Goal: Task Accomplishment & Management: Complete application form

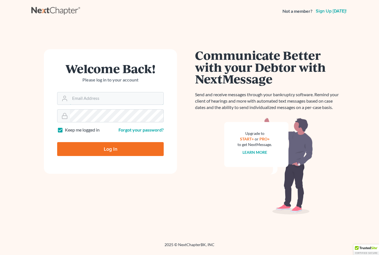
type input "lovelandlaw@gmail.com"
click at [110, 149] on input "Log In" at bounding box center [110, 149] width 107 height 14
type input "Thinking..."
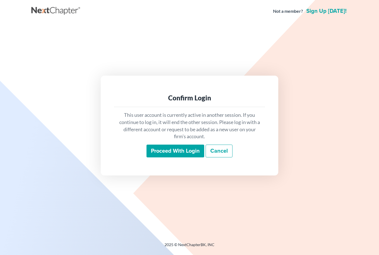
click at [173, 157] on input "Proceed with login" at bounding box center [176, 150] width 58 height 13
click at [162, 155] on input "Proceed with login" at bounding box center [176, 150] width 58 height 13
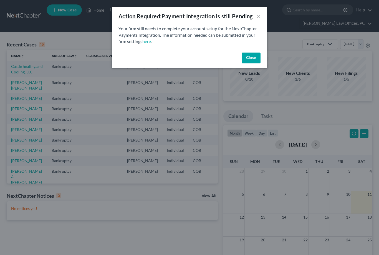
click at [253, 54] on button "Close" at bounding box center [251, 57] width 19 height 11
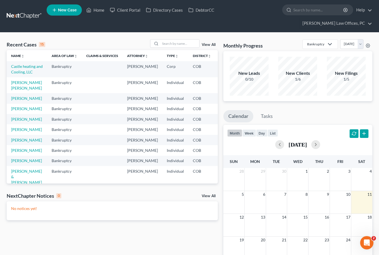
click at [12, 100] on link "[PERSON_NAME]" at bounding box center [26, 98] width 31 height 5
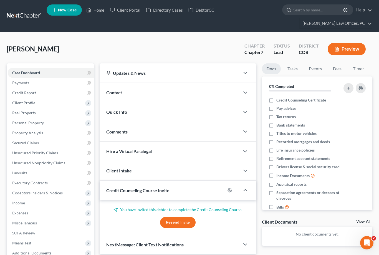
click at [355, 49] on button "Preview" at bounding box center [347, 49] width 38 height 12
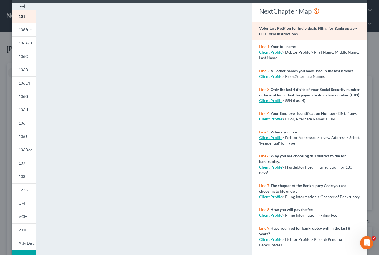
scroll to position [23, 0]
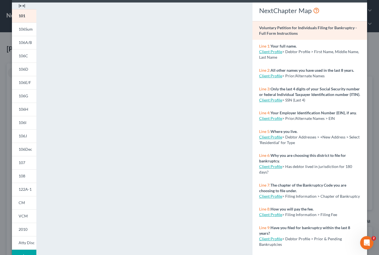
click at [24, 31] on span "106Sum" at bounding box center [26, 29] width 14 height 5
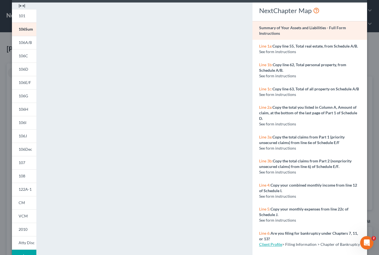
click at [20, 43] on span "106A/B" at bounding box center [25, 42] width 13 height 5
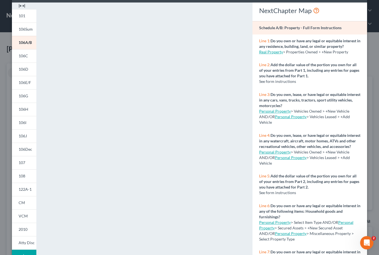
click at [23, 55] on span "106C" at bounding box center [23, 55] width 9 height 5
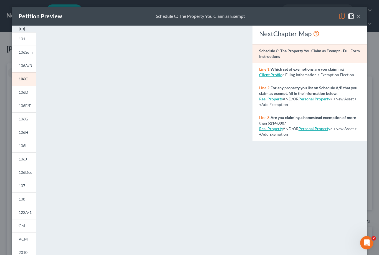
scroll to position [0, 0]
click at [22, 93] on span "106D" at bounding box center [24, 92] width 10 height 5
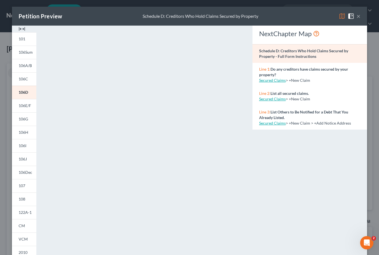
click at [23, 106] on span "106E/F" at bounding box center [25, 105] width 12 height 5
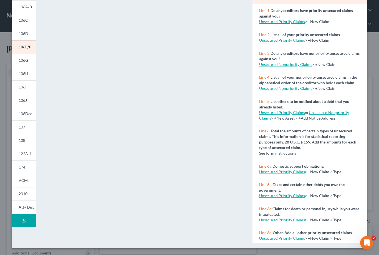
scroll to position [59, 0]
click at [22, 60] on span "106G" at bounding box center [23, 60] width 9 height 5
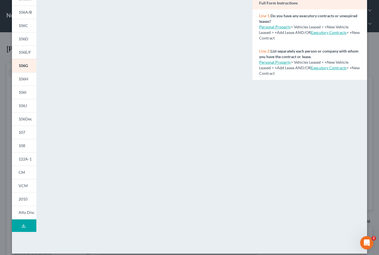
click at [23, 82] on link "106H" at bounding box center [24, 78] width 24 height 13
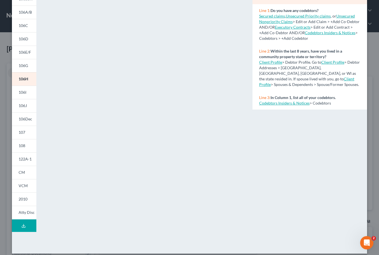
click at [22, 93] on span "106I" at bounding box center [23, 92] width 8 height 5
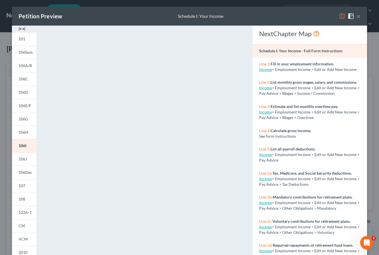
scroll to position [0, 0]
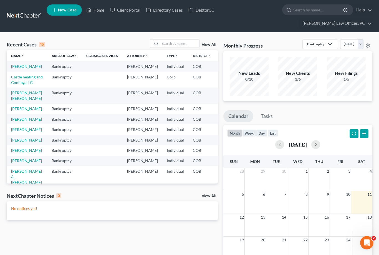
click at [16, 69] on link "[PERSON_NAME]" at bounding box center [26, 66] width 31 height 5
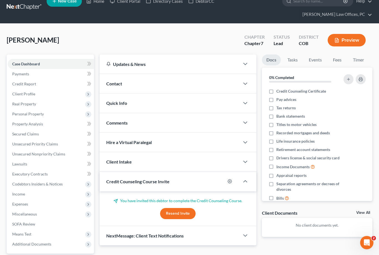
scroll to position [42, 0]
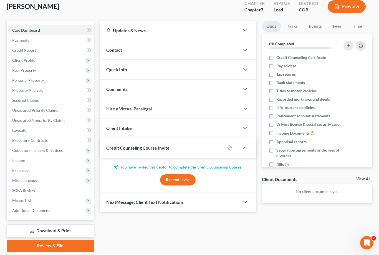
click at [44, 230] on link "Download & Print" at bounding box center [50, 230] width 87 height 13
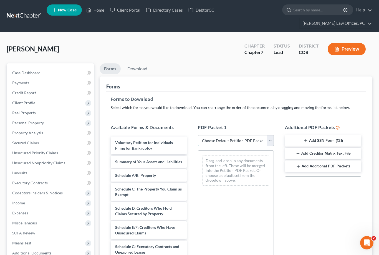
click at [268, 138] on select "Choose Default Petition PDF Packet Complete Bankruptcy Petition (all forms and …" at bounding box center [236, 140] width 76 height 11
select select "0"
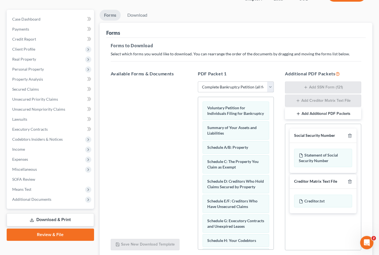
scroll to position [81, 0]
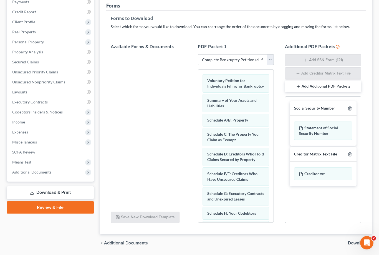
click at [360, 242] on span "Download" at bounding box center [358, 242] width 20 height 4
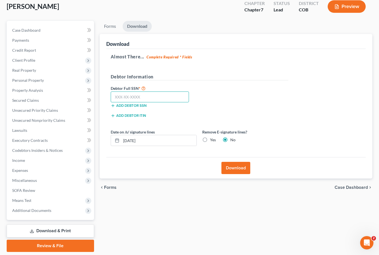
click at [168, 93] on input "text" at bounding box center [150, 96] width 79 height 11
type input "751-07-8369"
click at [237, 169] on button "Download" at bounding box center [236, 168] width 29 height 12
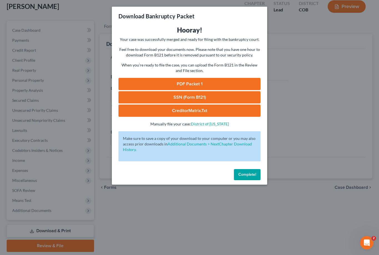
click at [209, 83] on link "PDF Packet 1" at bounding box center [190, 84] width 142 height 12
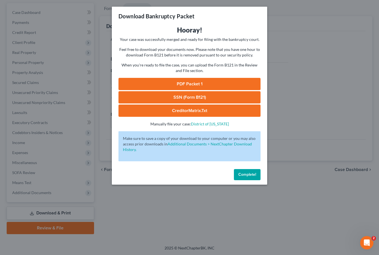
click at [248, 175] on span "Complete!" at bounding box center [247, 174] width 18 height 5
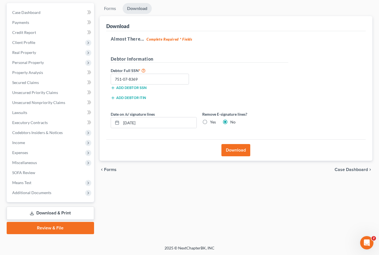
click at [20, 82] on span "Secured Claims" at bounding box center [25, 82] width 27 height 5
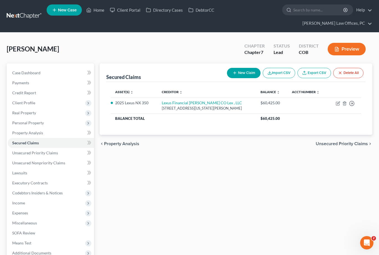
click at [336, 104] on icon "button" at bounding box center [337, 103] width 3 height 3
select select "5"
select select "4"
select select "0"
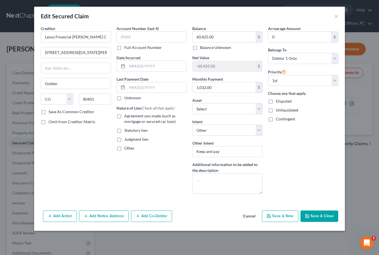
click at [124, 115] on label "Agreement you made (such as mortgage or secured car loan)" at bounding box center [155, 118] width 62 height 11
click at [127, 115] on input "Agreement you made (such as mortgage or secured car loan)" at bounding box center [129, 115] width 4 height 4
checkbox input "true"
click at [49, 111] on label "Save As Common Creditor" at bounding box center [72, 112] width 46 height 6
click at [51, 111] on input "Save As Common Creditor" at bounding box center [53, 111] width 4 height 4
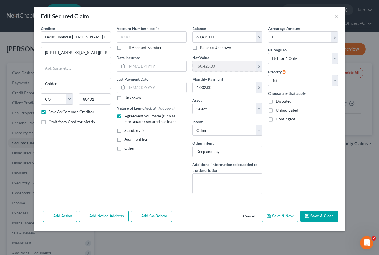
click at [322, 215] on button "Save & Close" at bounding box center [320, 216] width 38 height 12
checkbox input "false"
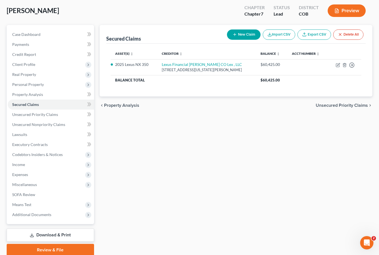
scroll to position [42, 0]
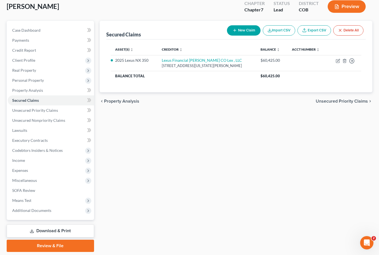
click at [72, 247] on link "Review & File" at bounding box center [50, 245] width 87 height 12
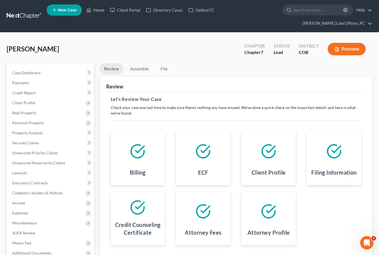
click at [27, 254] on span "Additional Documents" at bounding box center [31, 252] width 39 height 5
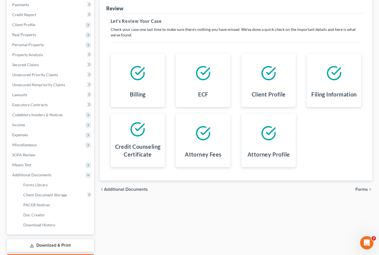
scroll to position [92, 0]
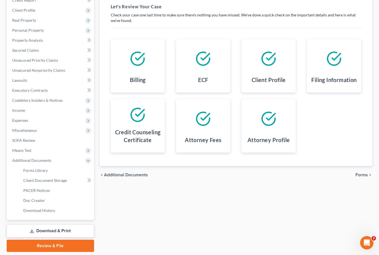
click at [32, 183] on link "Client Document Storage" at bounding box center [56, 180] width 75 height 10
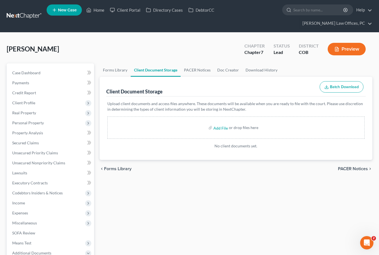
click at [217, 126] on input "file" at bounding box center [219, 127] width 13 height 10
type input "C:\fakepath\CCCpaul.pdf"
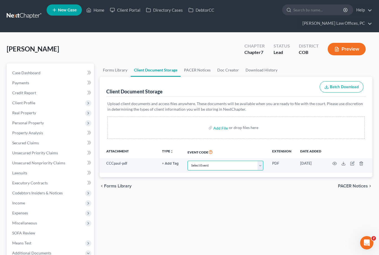
click at [259, 164] on select "Select Event 1009-1.1 Notice of Amendments 20 Largest Unsecured Creditors Amend…" at bounding box center [226, 165] width 76 height 10
select select "5"
click at [224, 124] on input "file" at bounding box center [219, 127] width 13 height 10
type input "C:\fakepath\Degoldi pay - copy.pdf"
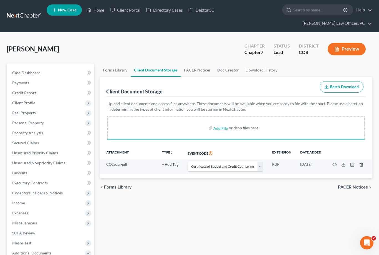
select select "5"
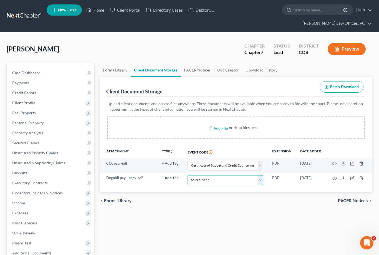
click at [261, 181] on select "Select Event 1009-1.1 Notice of Amendments 20 Largest Unsecured Creditors Amend…" at bounding box center [226, 180] width 76 height 10
select select "28"
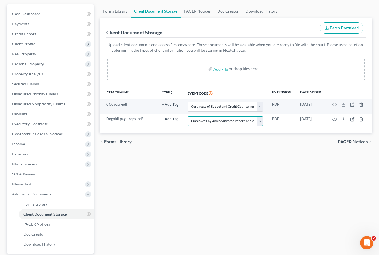
scroll to position [92, 0]
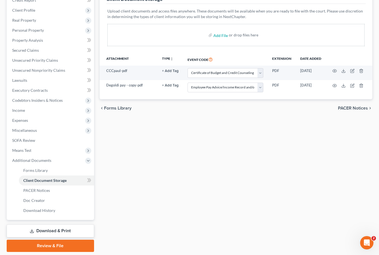
click at [77, 247] on link "Review & File" at bounding box center [50, 245] width 87 height 12
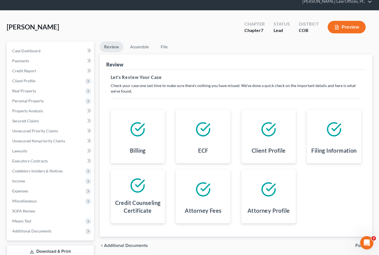
scroll to position [42, 0]
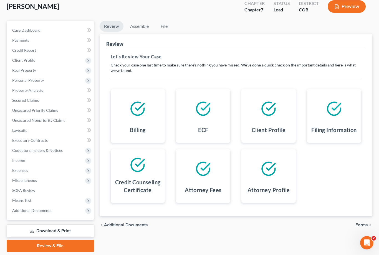
click at [51, 57] on span "Client Profile" at bounding box center [51, 60] width 86 height 10
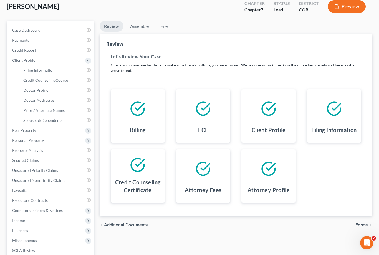
click at [65, 79] on span "Credit Counseling Course" at bounding box center [45, 80] width 45 height 5
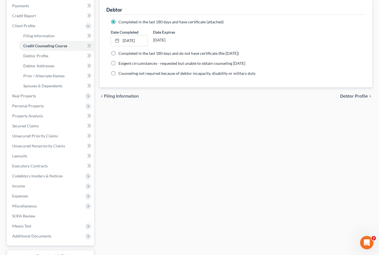
scroll to position [102, 0]
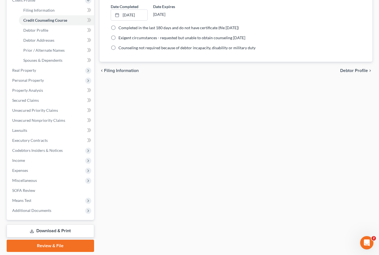
click at [71, 248] on link "Review & File" at bounding box center [50, 245] width 87 height 12
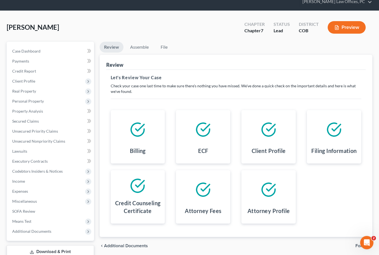
scroll to position [42, 0]
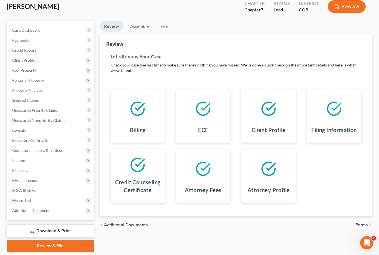
click at [366, 225] on span "Forms" at bounding box center [362, 224] width 12 height 4
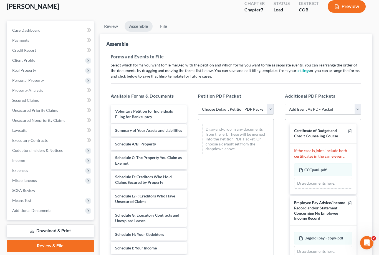
click at [269, 110] on select "Choose Default Petition PDF Packet Emergency Filing (Voluntary Petition and Cre…" at bounding box center [236, 109] width 76 height 11
select select "4"
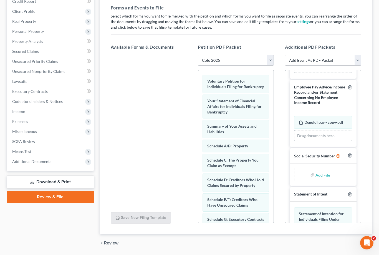
scroll to position [69, 0]
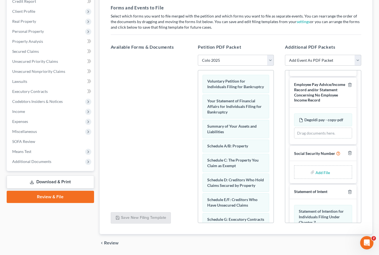
click at [326, 176] on input "file" at bounding box center [322, 172] width 13 height 10
type input "C:\fakepath\SSform.pdf"
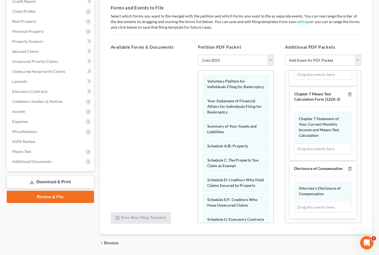
scroll to position [225, 0]
click at [363, 243] on span "File" at bounding box center [364, 242] width 7 height 4
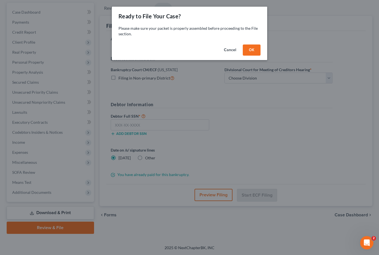
scroll to position [42, 0]
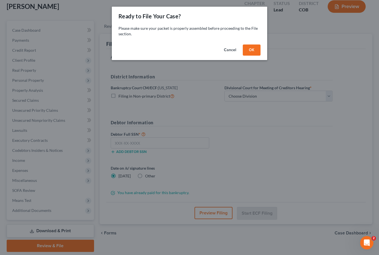
click at [252, 53] on button "OK" at bounding box center [252, 49] width 18 height 11
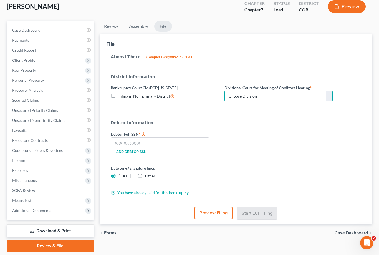
click at [326, 98] on select "Choose Division [GEOGRAPHIC_DATA]" at bounding box center [279, 96] width 108 height 11
select select "0"
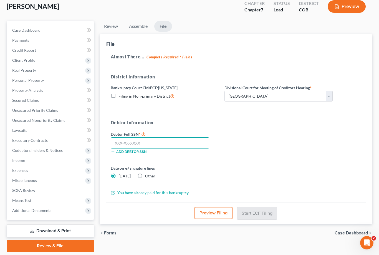
click at [168, 141] on input "text" at bounding box center [160, 142] width 99 height 11
type input "751-07-8369"
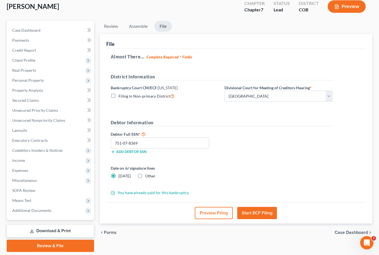
click at [263, 212] on button "Start ECF Filing" at bounding box center [257, 213] width 40 height 12
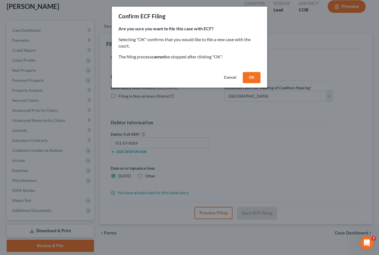
click at [254, 78] on button "OK" at bounding box center [252, 77] width 18 height 11
